Goal: Task Accomplishment & Management: Use online tool/utility

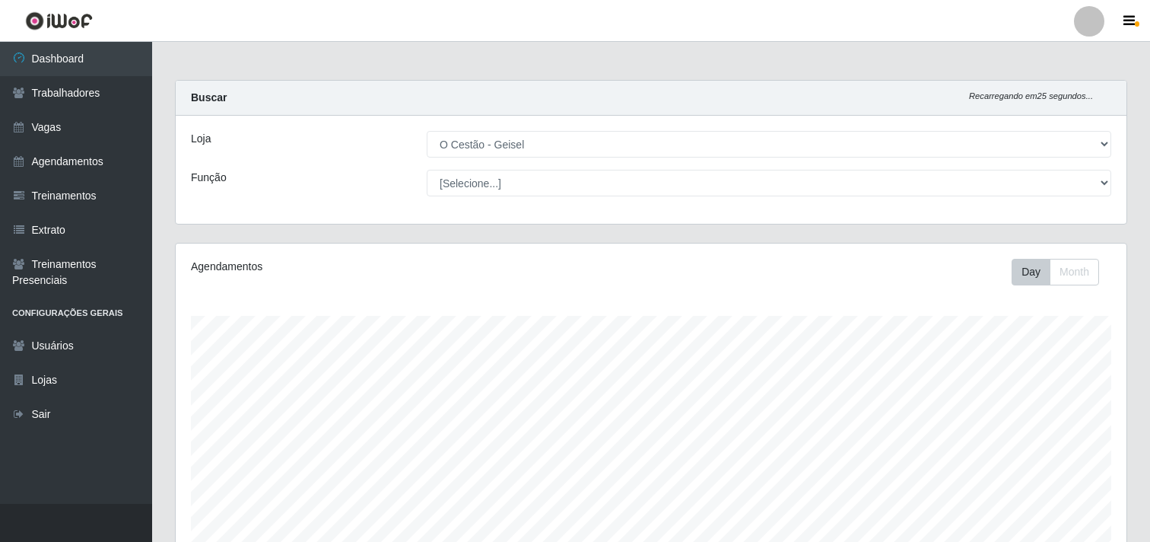
select select "224"
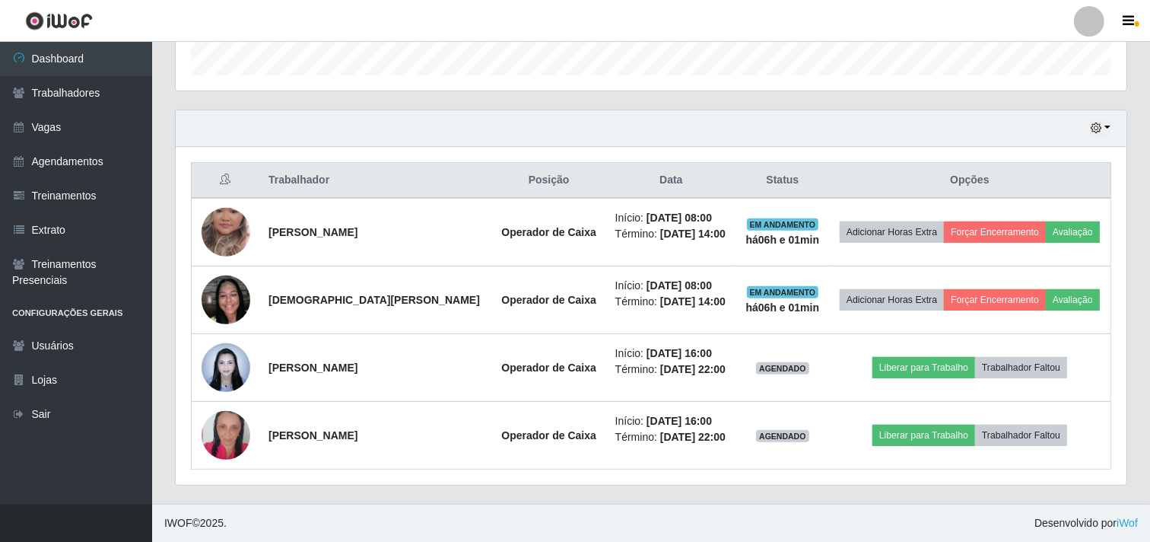
scroll to position [315, 951]
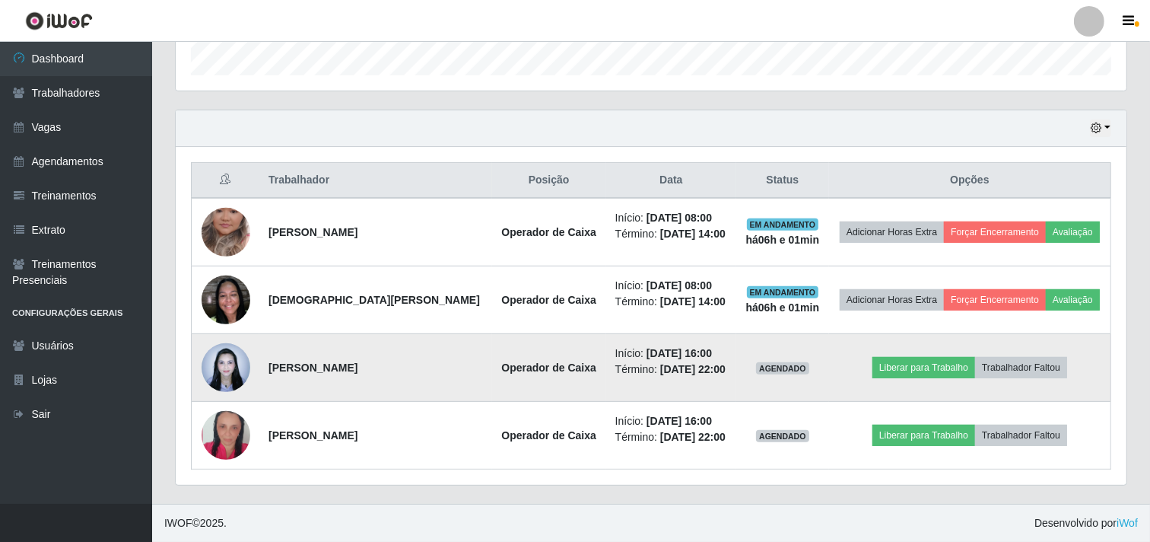
click at [236, 377] on img at bounding box center [226, 367] width 49 height 65
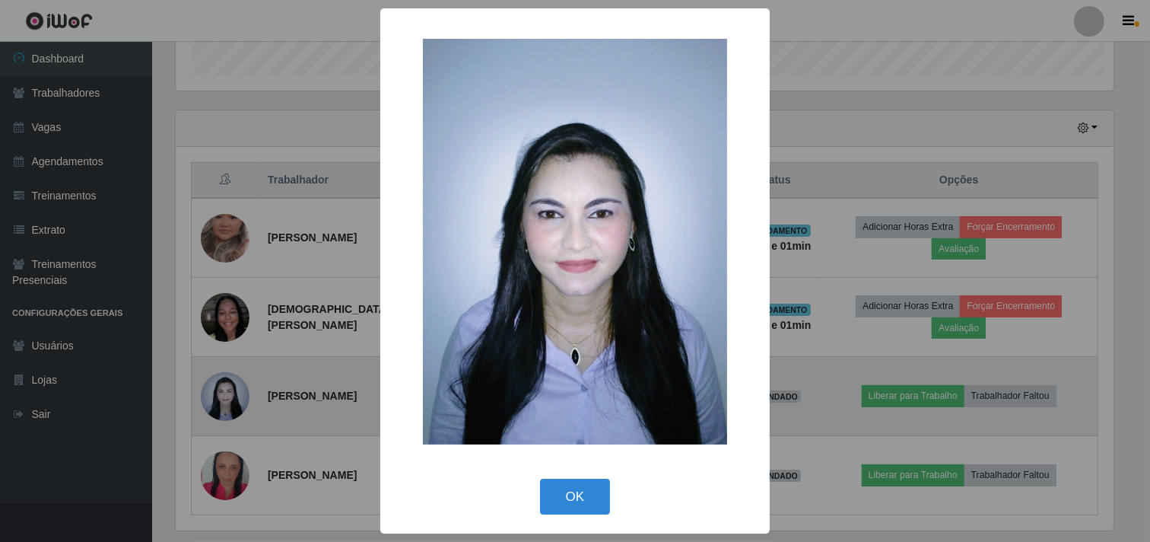
scroll to position [315, 941]
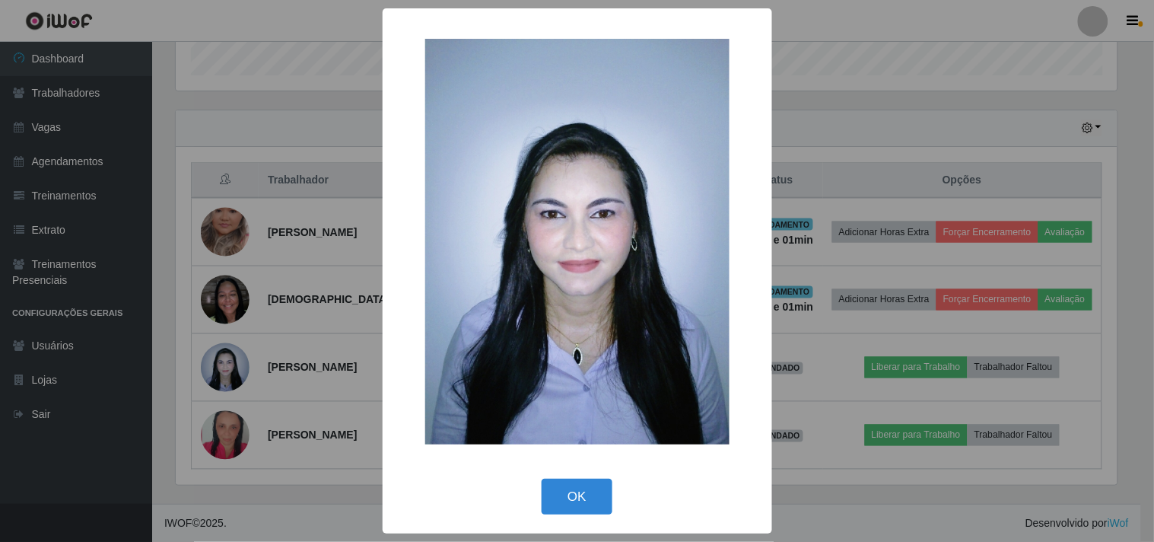
click at [170, 376] on div "× OK Cancel" at bounding box center [577, 271] width 1154 height 542
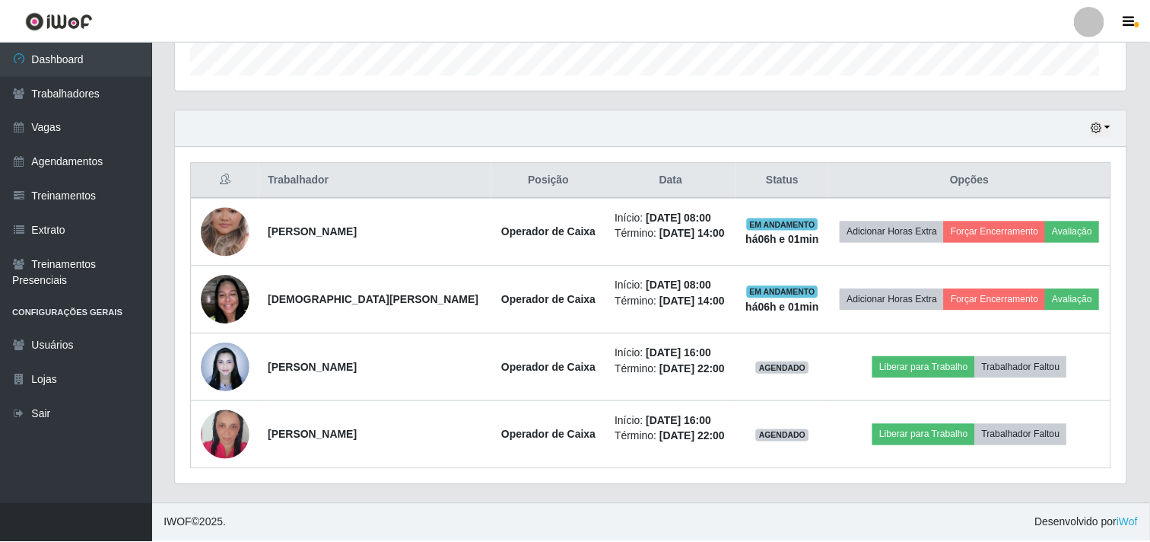
scroll to position [315, 951]
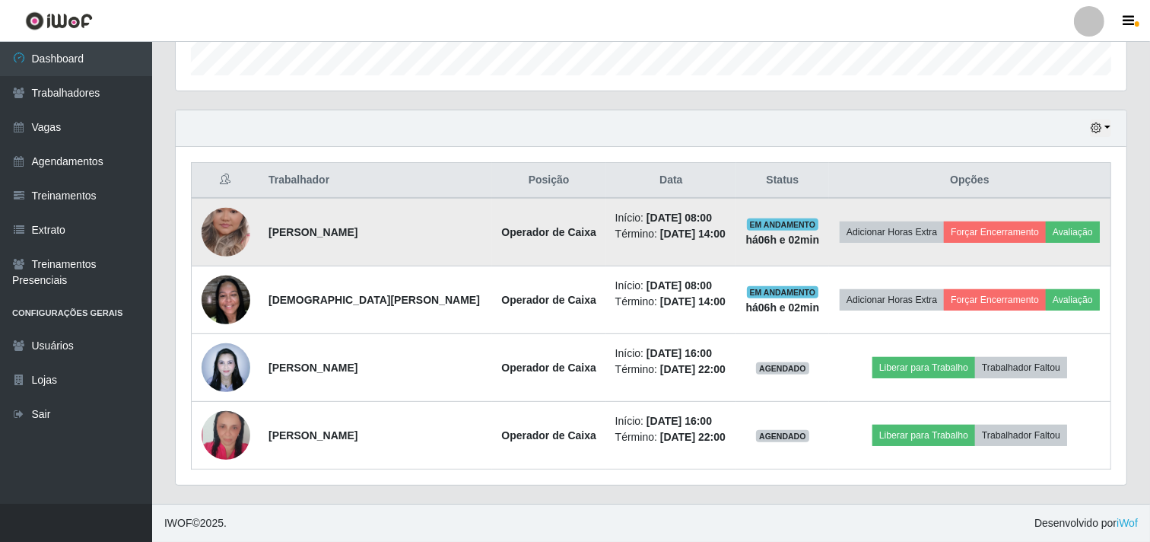
click at [1096, 231] on td "Adicionar Horas Extra Forçar Encerramento Avaliação" at bounding box center [970, 232] width 282 height 68
click at [1070, 232] on button "Avaliação" at bounding box center [1073, 231] width 54 height 21
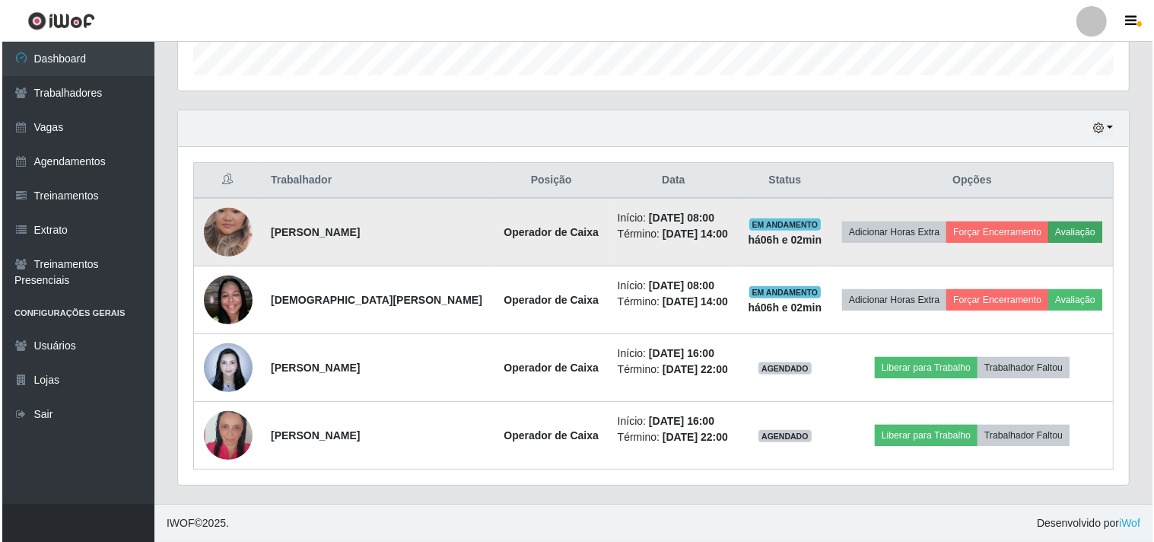
scroll to position [315, 941]
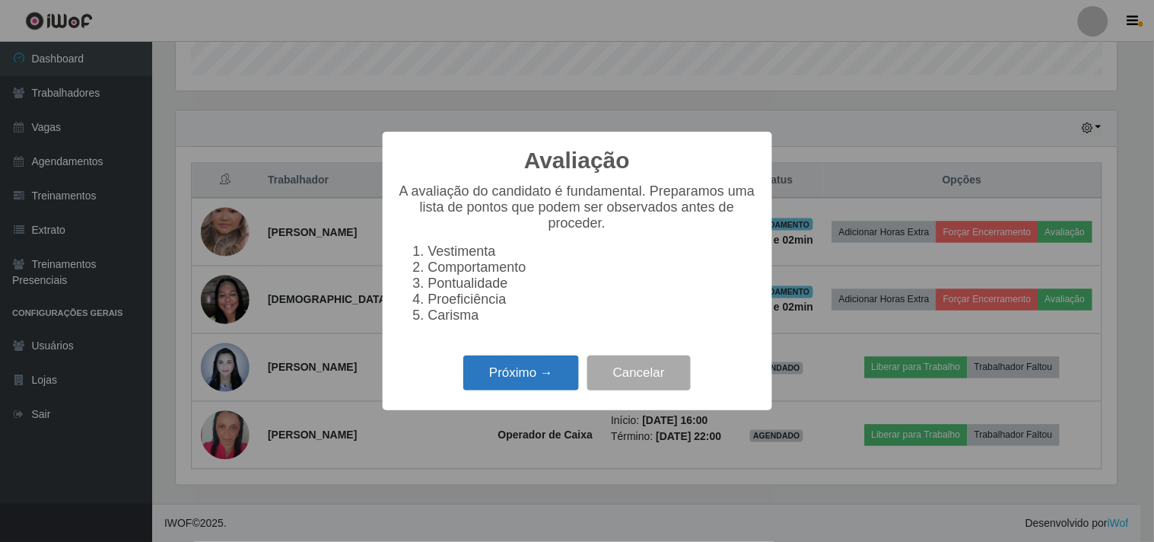
click at [553, 383] on button "Próximo →" at bounding box center [521, 373] width 116 height 36
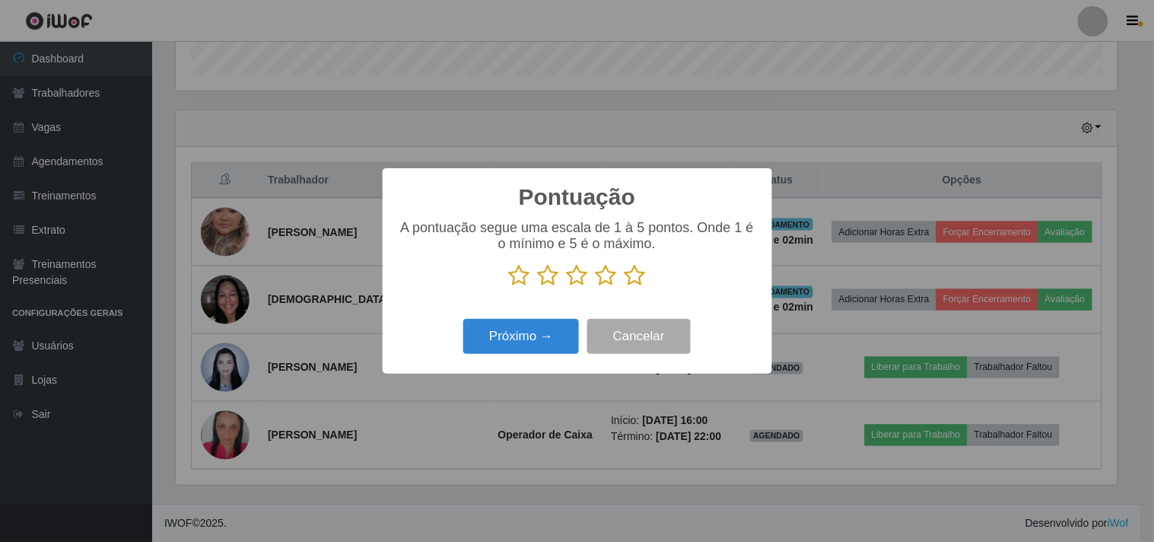
click at [638, 283] on icon at bounding box center [635, 275] width 21 height 23
click at [625, 287] on input "radio" at bounding box center [625, 287] width 0 height 0
click at [530, 337] on button "Próximo →" at bounding box center [521, 337] width 116 height 36
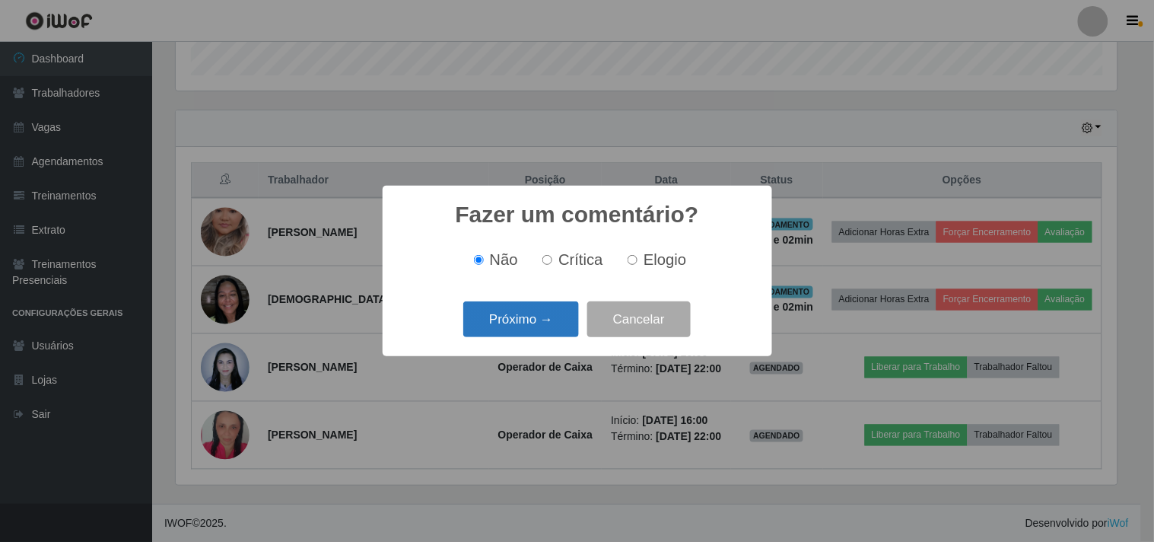
click at [541, 322] on button "Próximo →" at bounding box center [521, 319] width 116 height 36
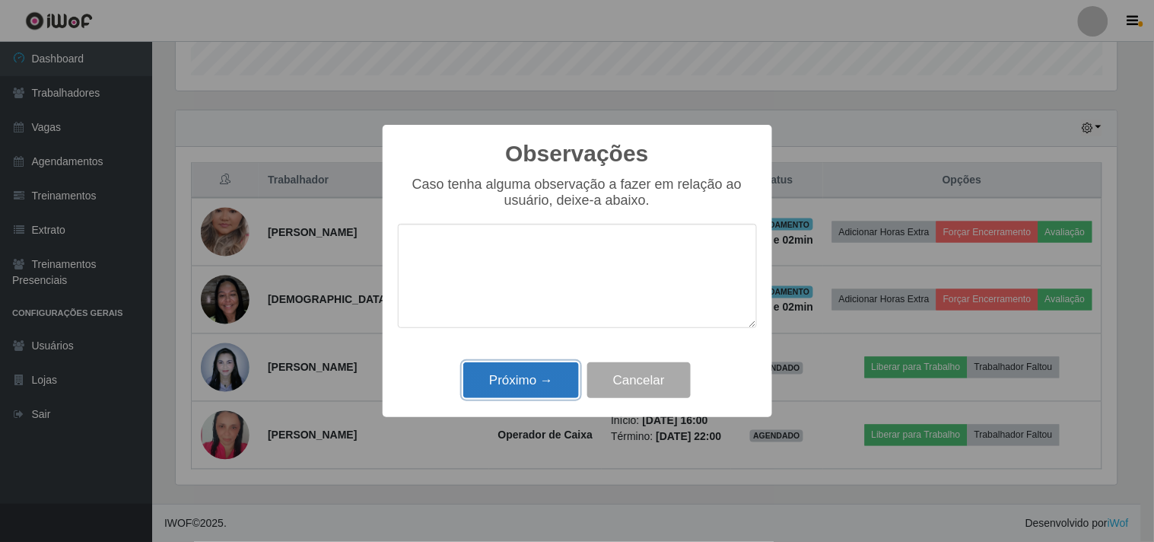
click at [551, 393] on button "Próximo →" at bounding box center [521, 380] width 116 height 36
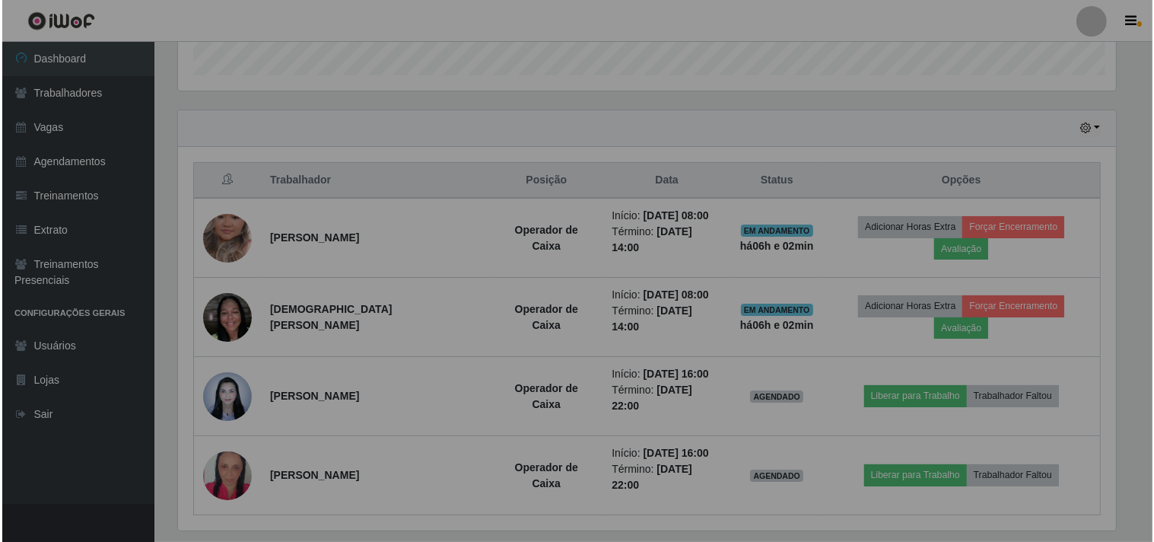
scroll to position [315, 951]
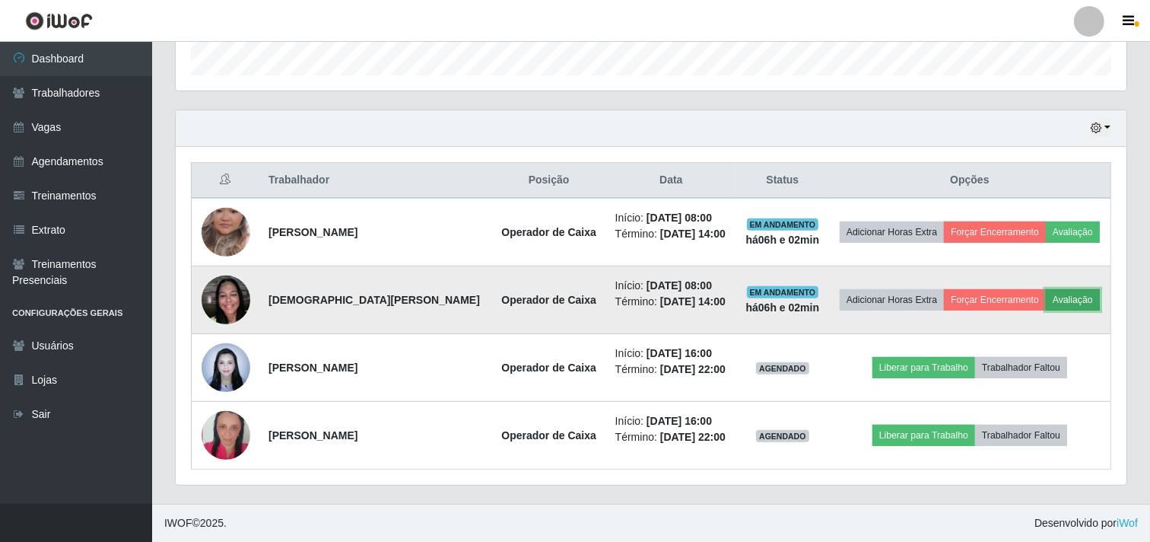
click at [1063, 294] on button "Avaliação" at bounding box center [1073, 299] width 54 height 21
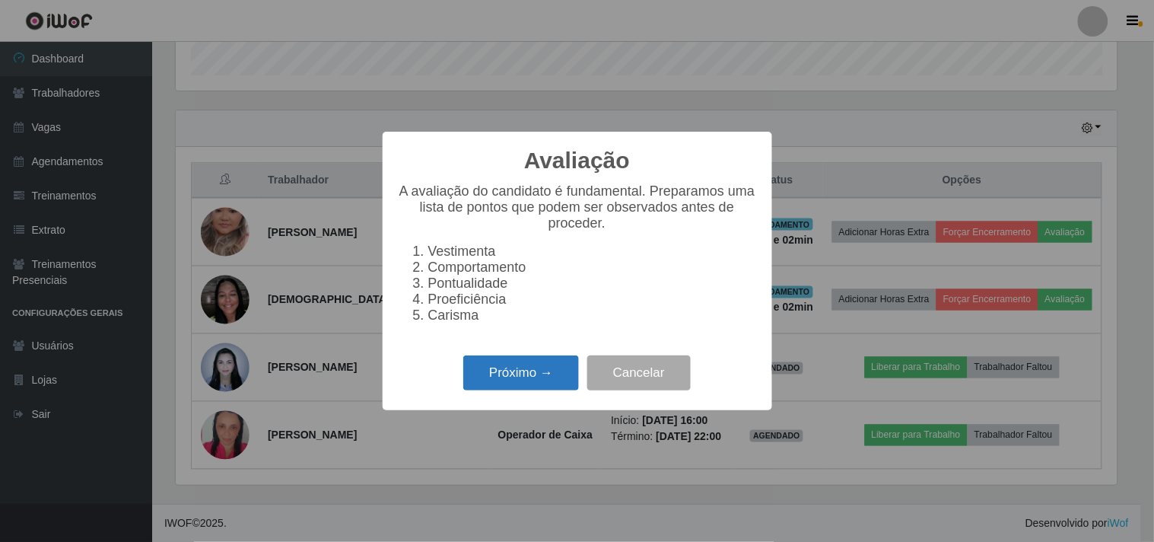
click at [553, 379] on button "Próximo →" at bounding box center [521, 373] width 116 height 36
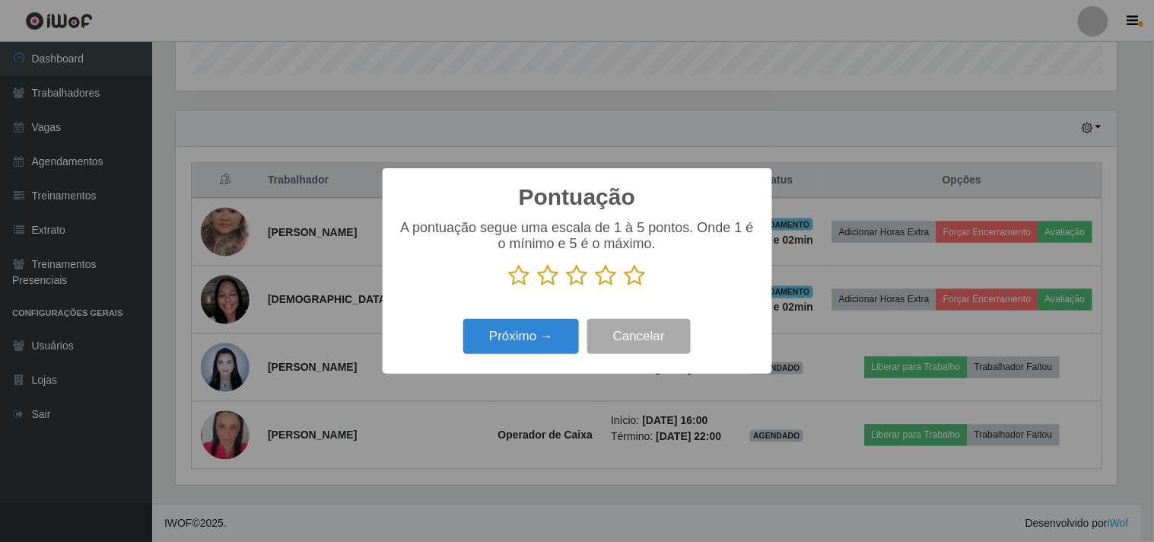
scroll to position [760518, 759892]
click at [630, 272] on icon at bounding box center [635, 275] width 21 height 23
click at [625, 287] on input "radio" at bounding box center [625, 287] width 0 height 0
click at [520, 338] on button "Próximo →" at bounding box center [521, 337] width 116 height 36
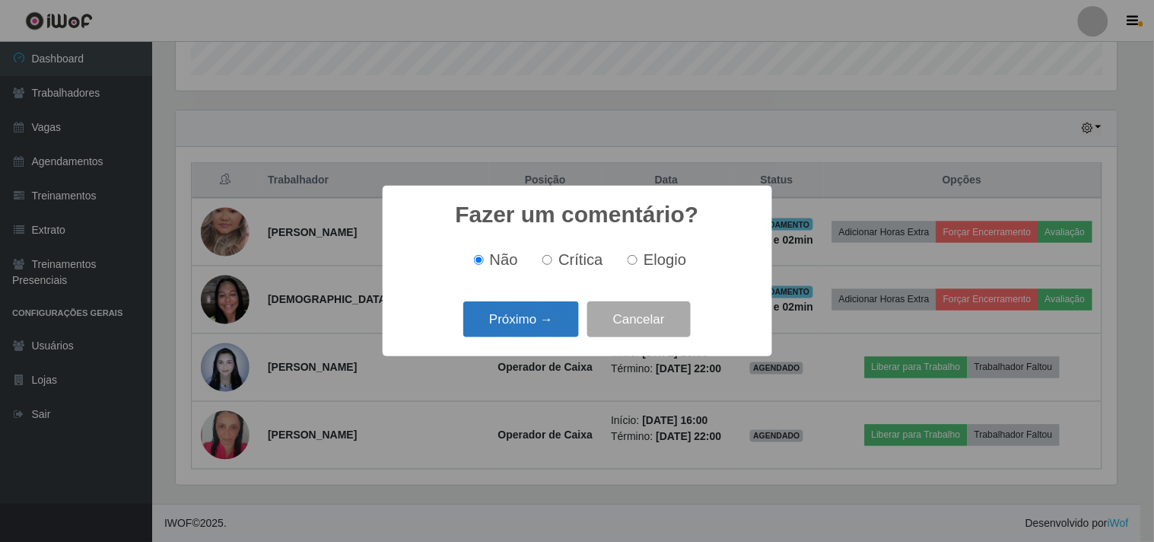
click at [537, 323] on button "Próximo →" at bounding box center [521, 319] width 116 height 36
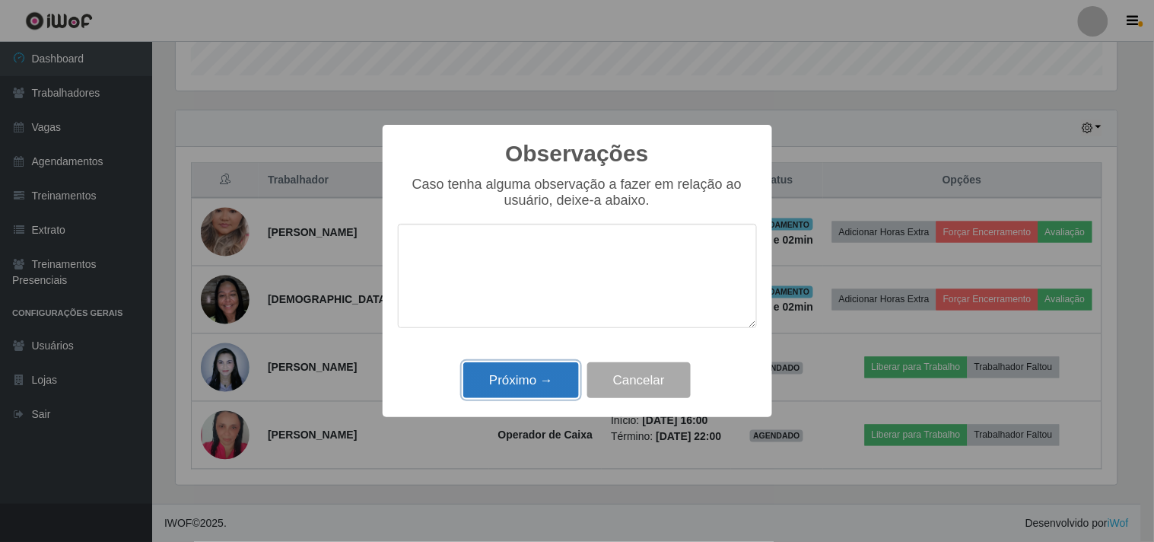
click at [542, 382] on button "Próximo →" at bounding box center [521, 380] width 116 height 36
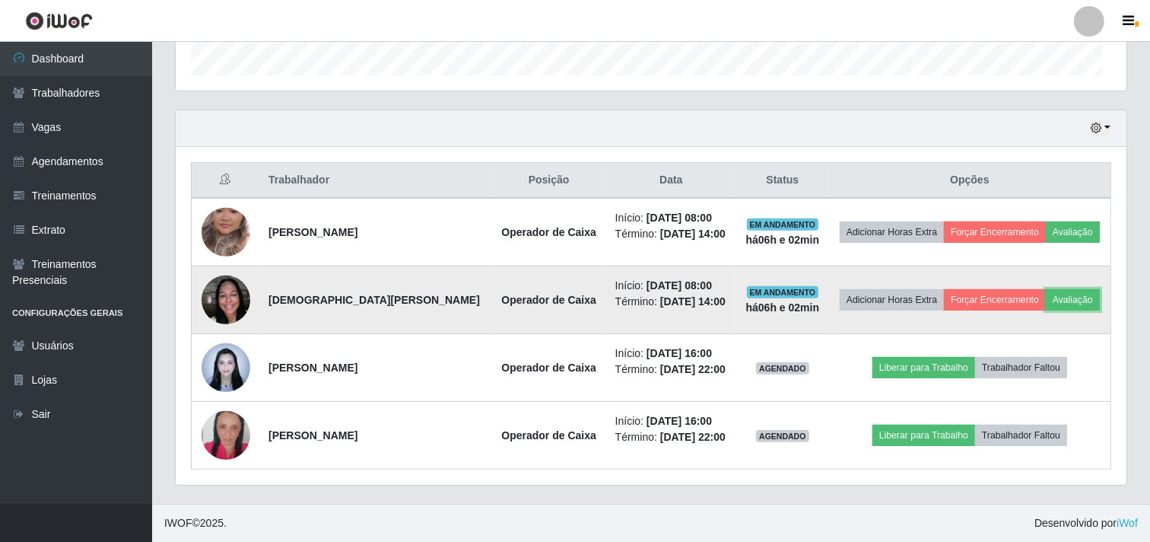
scroll to position [315, 951]
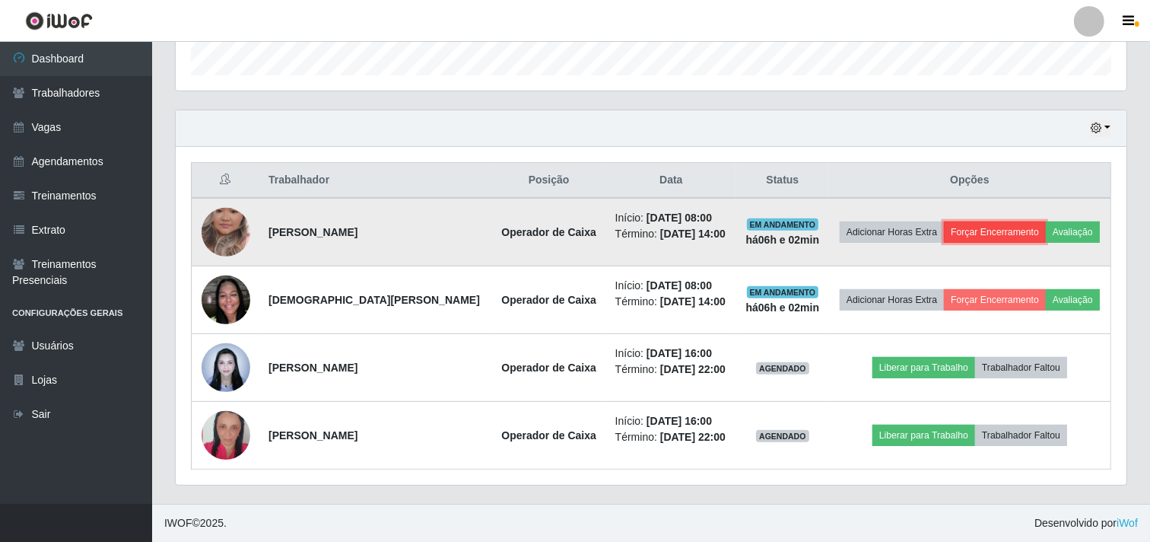
click at [987, 228] on button "Forçar Encerramento" at bounding box center [995, 231] width 102 height 21
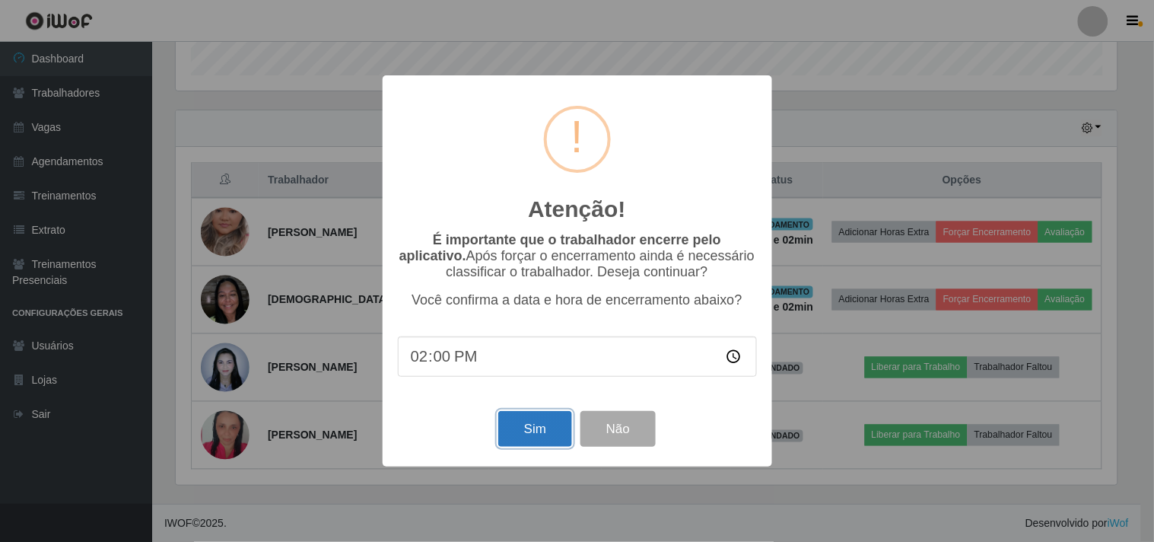
click at [527, 426] on button "Sim" at bounding box center [535, 429] width 74 height 36
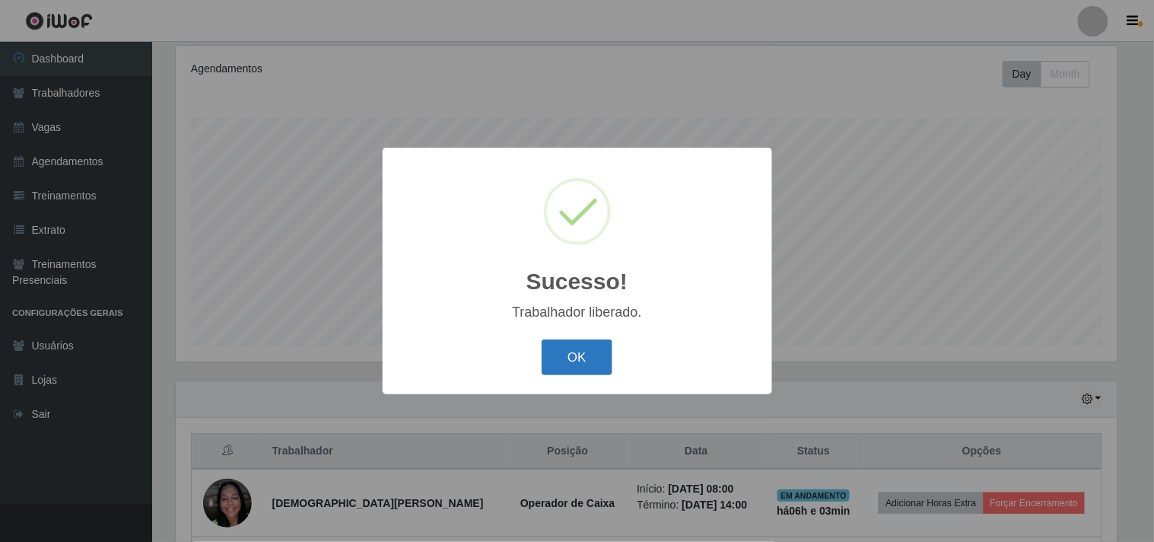
click at [574, 352] on button "OK" at bounding box center [577, 357] width 71 height 36
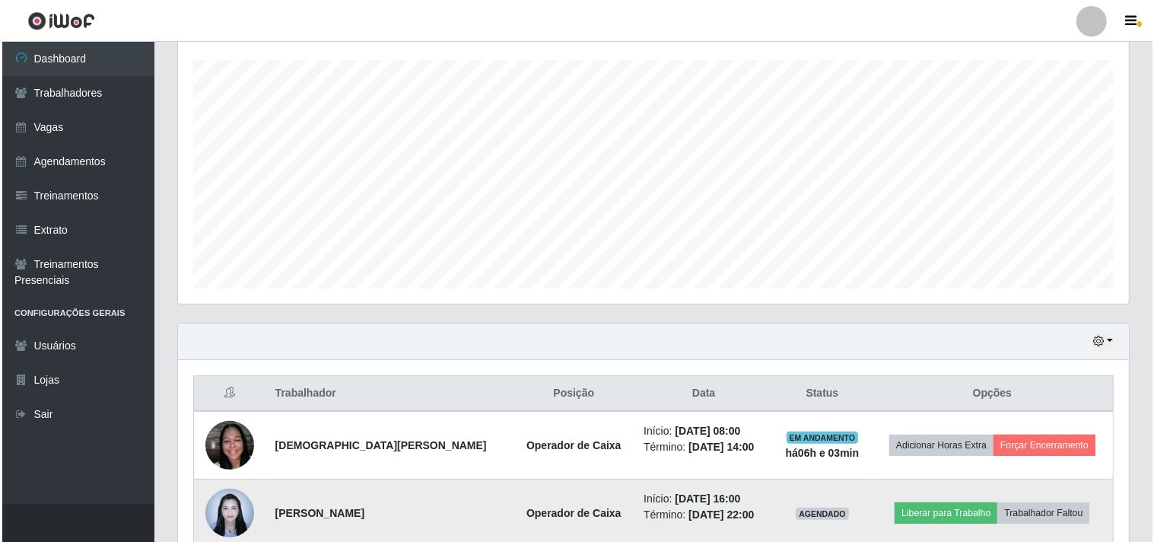
scroll to position [401, 0]
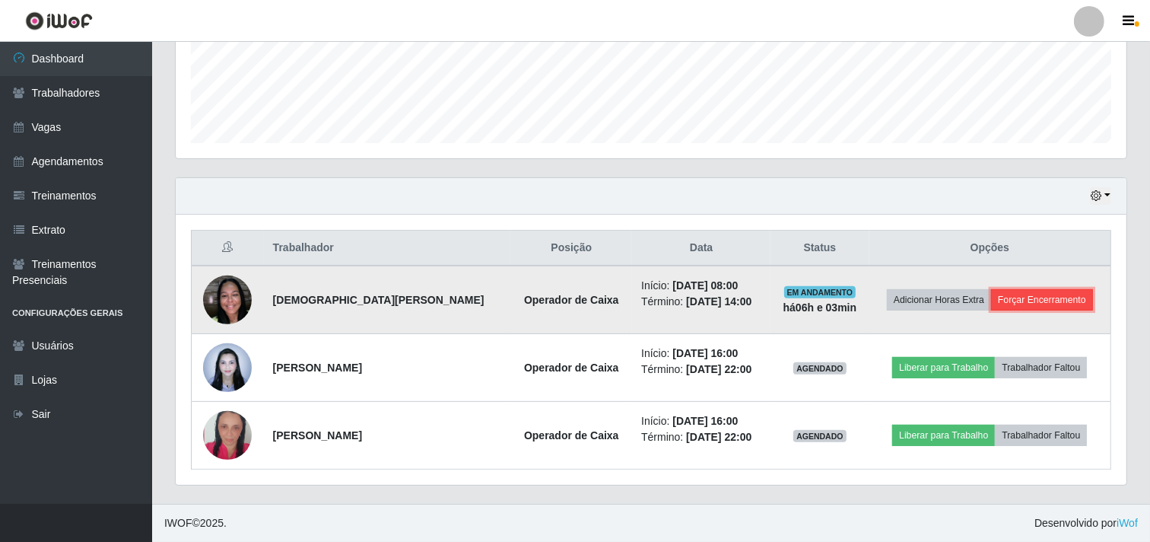
click at [1031, 299] on button "Forçar Encerramento" at bounding box center [1042, 299] width 102 height 21
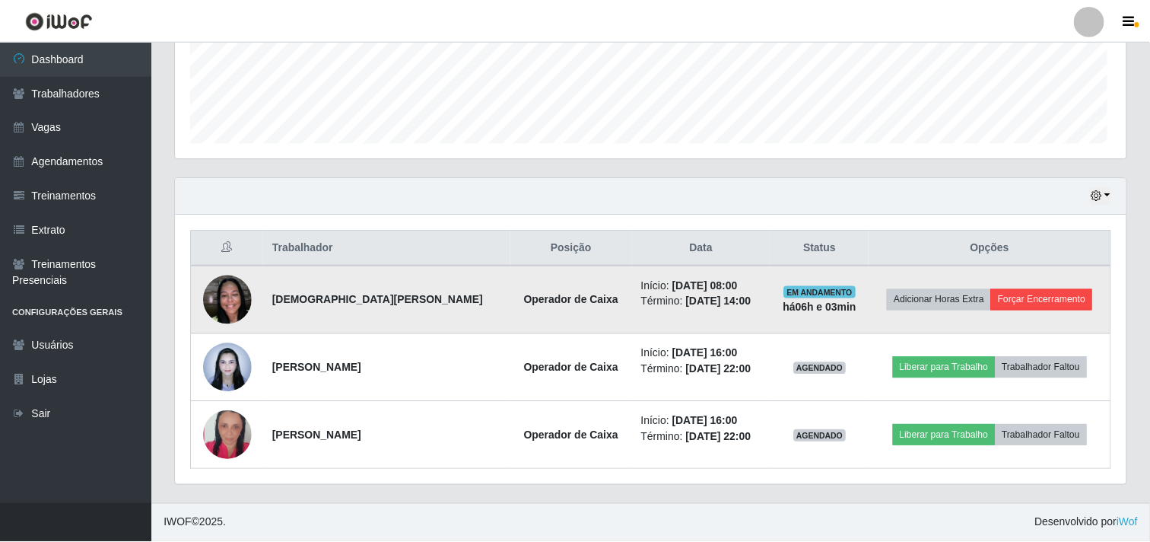
scroll to position [315, 941]
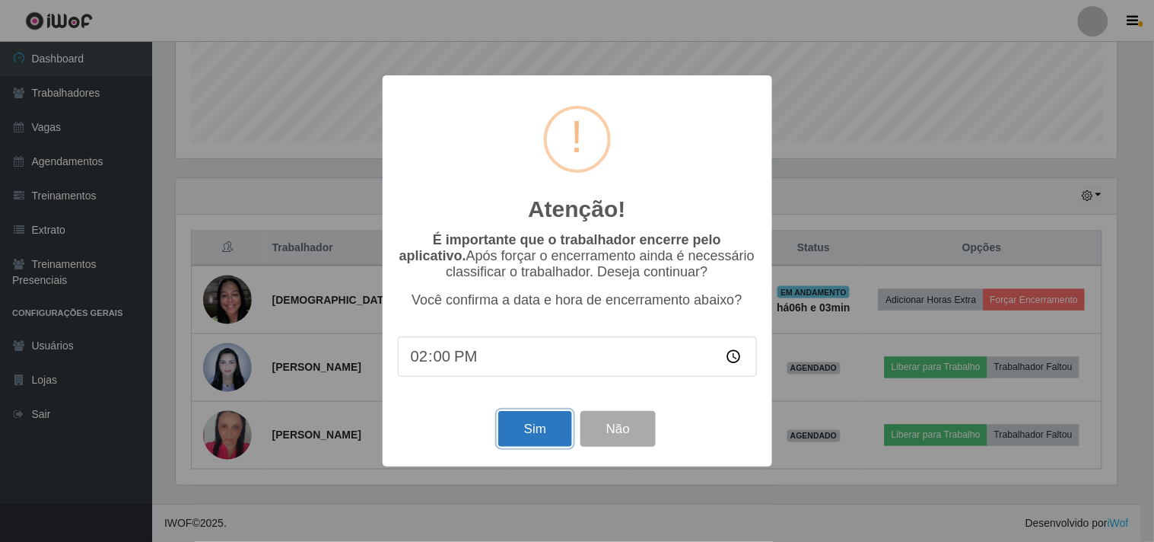
click at [513, 437] on button "Sim" at bounding box center [535, 429] width 74 height 36
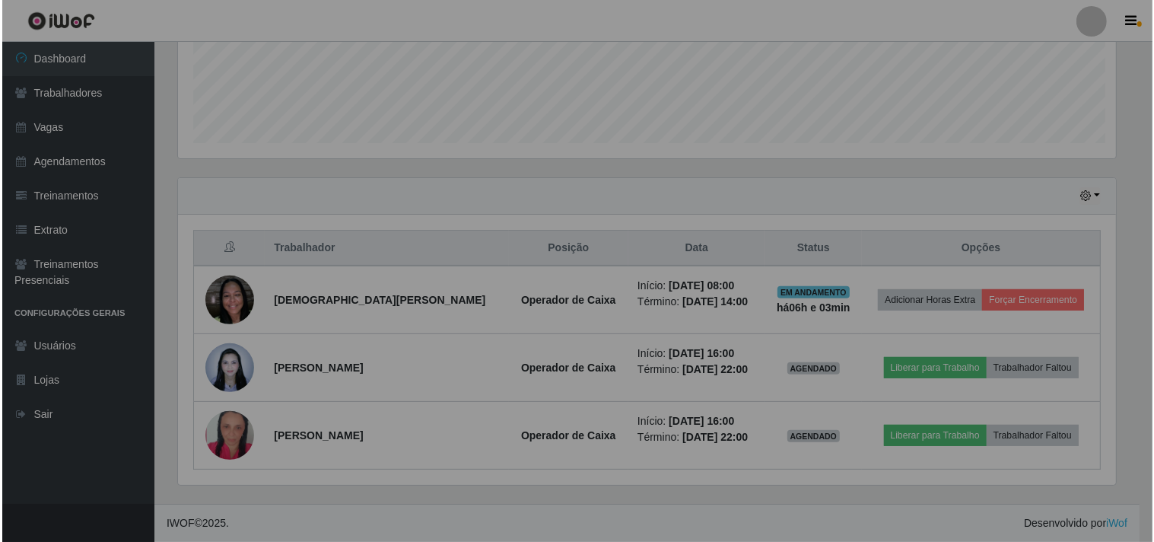
scroll to position [315, 951]
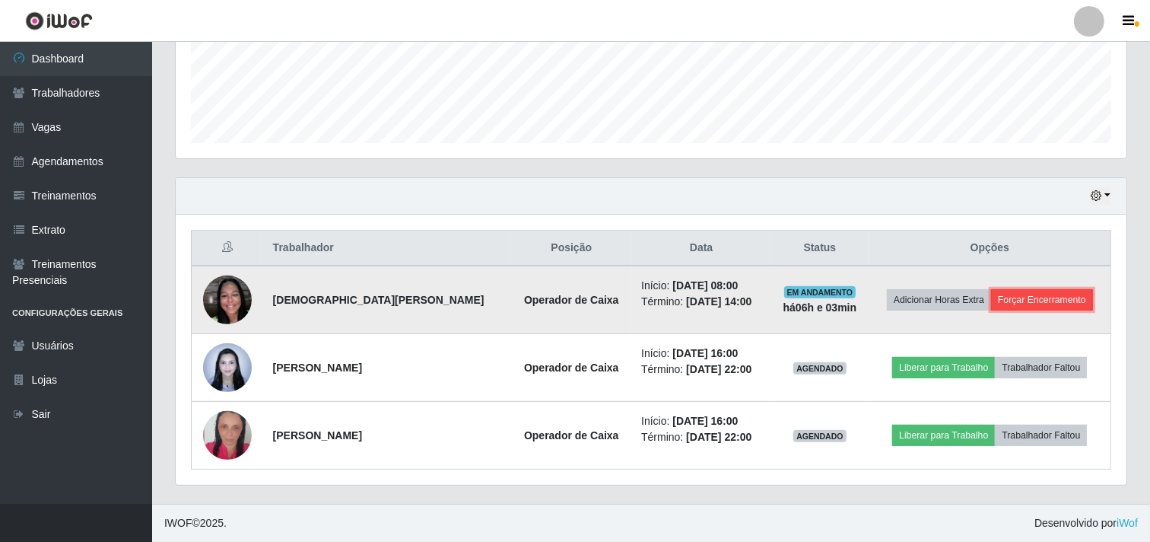
click at [1027, 294] on button "Forçar Encerramento" at bounding box center [1042, 299] width 102 height 21
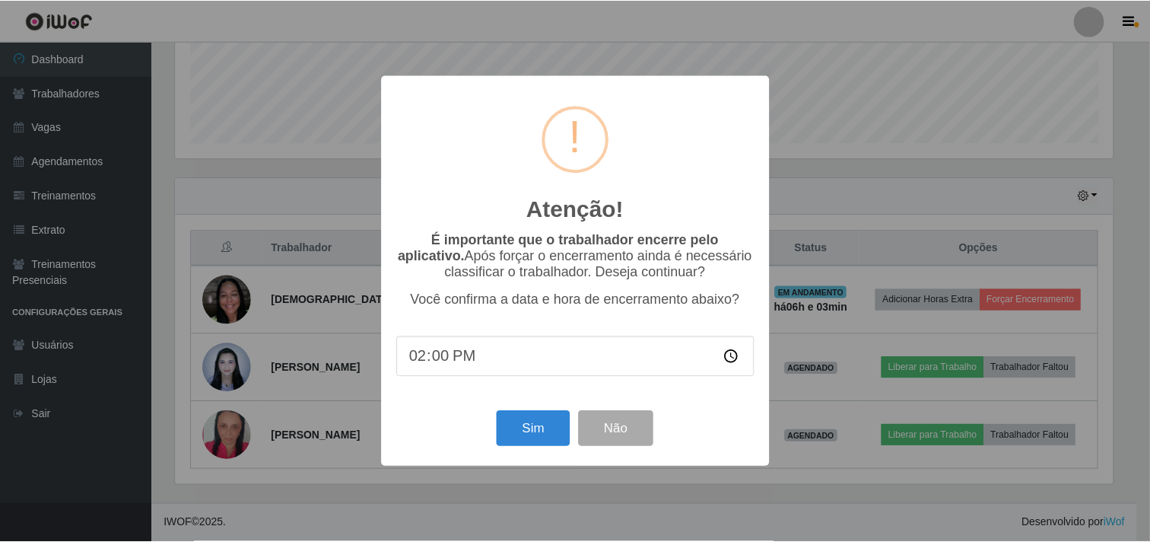
scroll to position [198, 0]
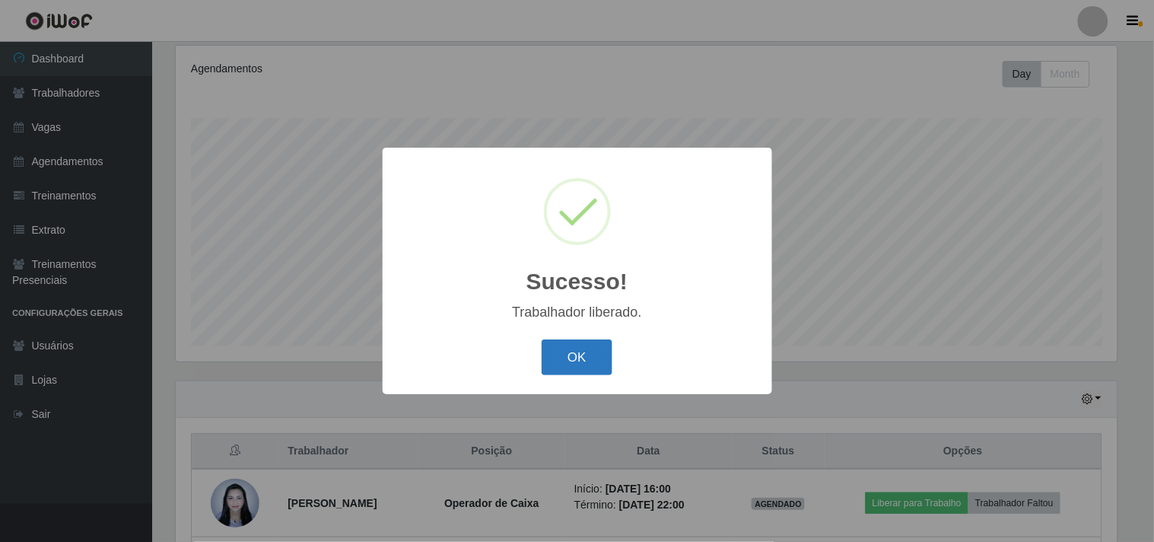
click at [573, 341] on button "OK" at bounding box center [577, 357] width 71 height 36
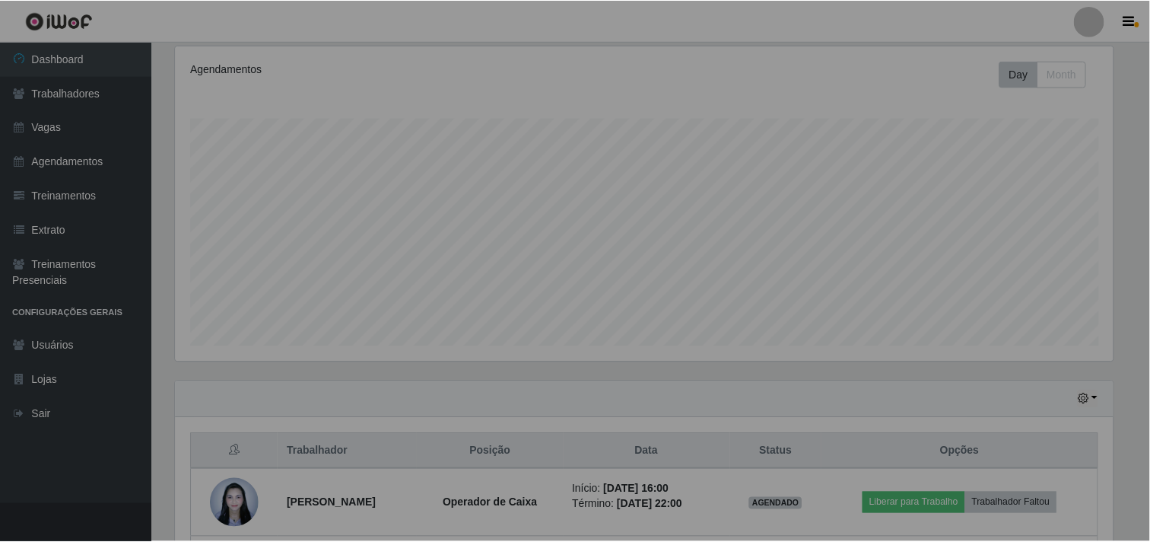
scroll to position [0, 0]
